Goal: Navigation & Orientation: Find specific page/section

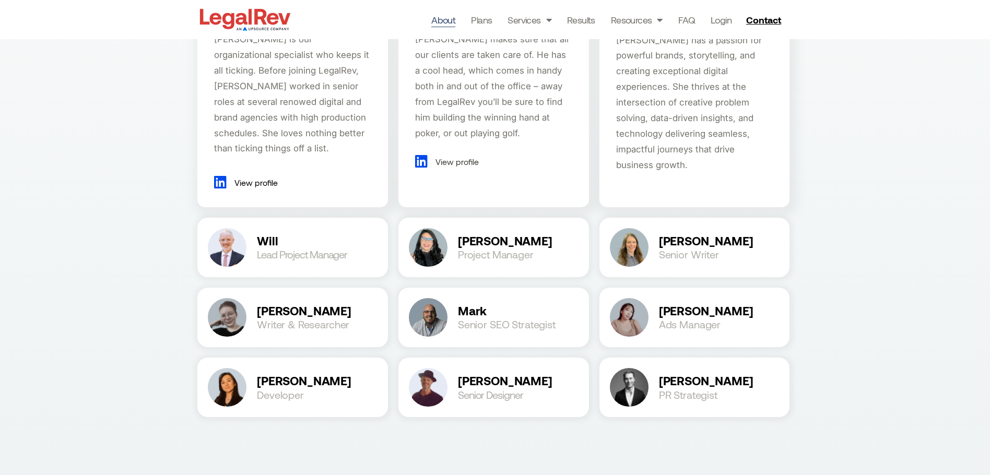
scroll to position [1286, 0]
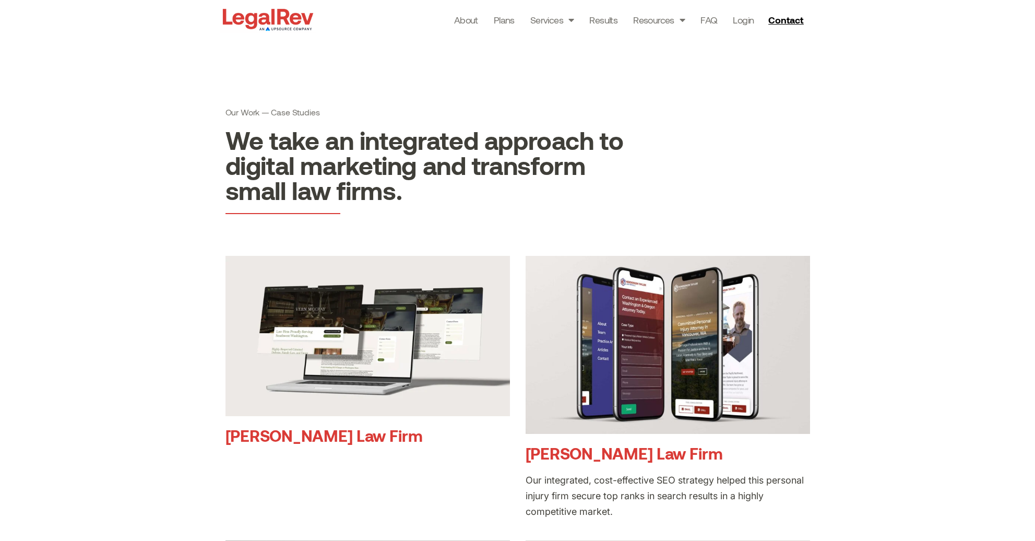
click at [297, 18] on img at bounding box center [268, 19] width 96 height 27
